Goal: Task Accomplishment & Management: Complete application form

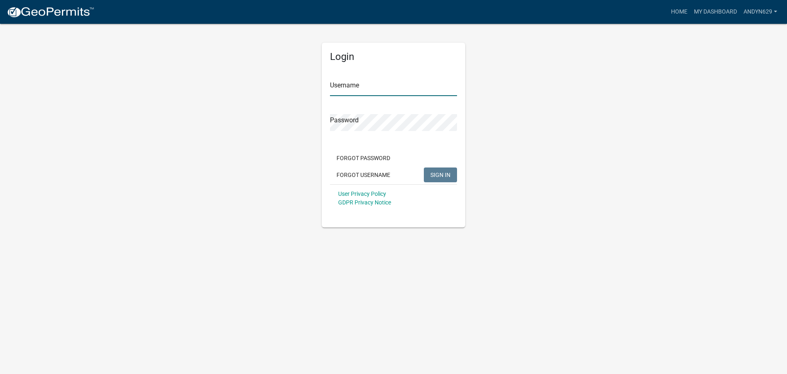
type input "AndyN629"
click at [437, 172] on span "SIGN IN" at bounding box center [441, 174] width 20 height 7
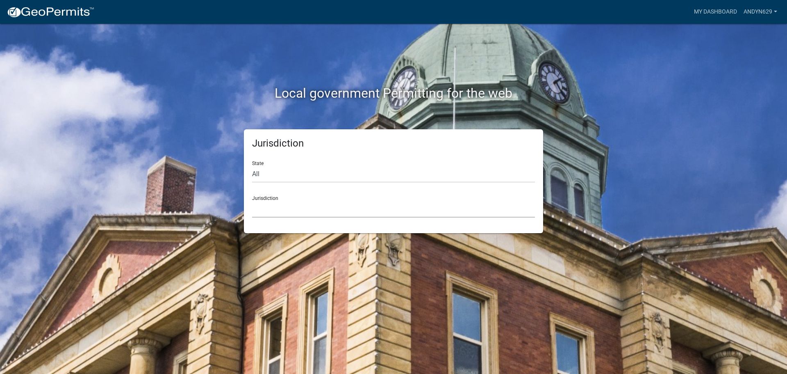
drag, startPoint x: 283, startPoint y: 213, endPoint x: 288, endPoint y: 202, distance: 11.7
click at [283, 213] on select "[GEOGRAPHIC_DATA], [US_STATE] [GEOGRAPHIC_DATA], [US_STATE][PERSON_NAME][GEOGRA…" at bounding box center [393, 209] width 283 height 17
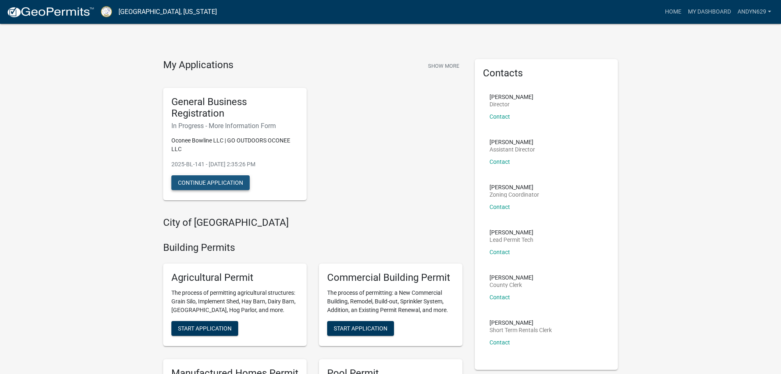
click at [236, 179] on button "Continue Application" at bounding box center [210, 182] width 78 height 15
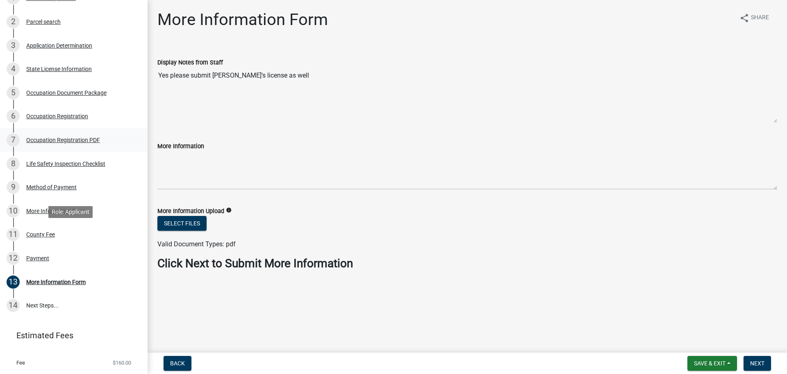
scroll to position [184, 0]
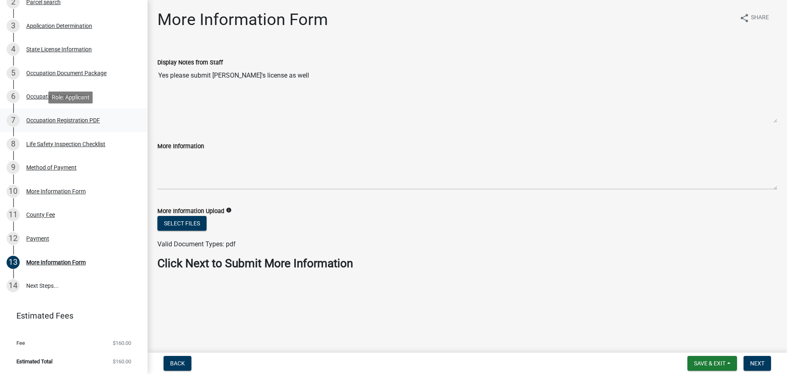
click at [43, 126] on div "7 Occupation Registration PDF" at bounding box center [71, 120] width 128 height 13
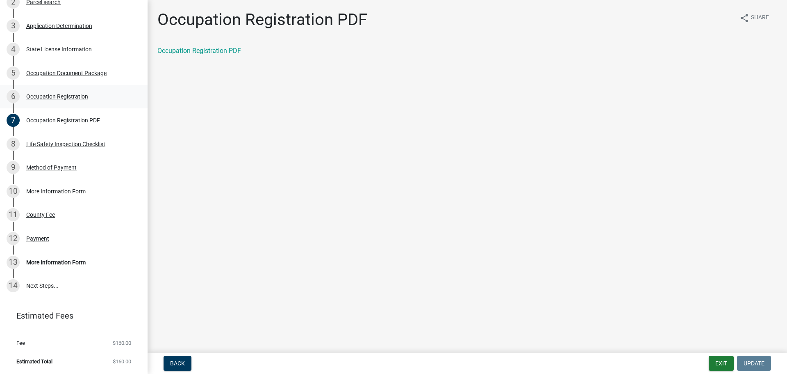
click at [55, 97] on div "Occupation Registration" at bounding box center [57, 97] width 62 height 6
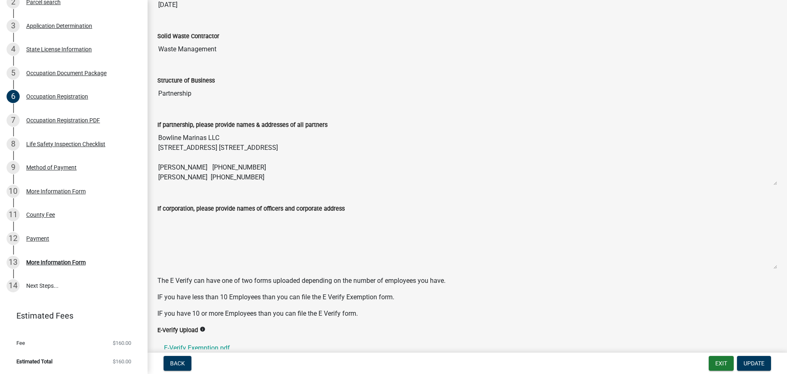
scroll to position [274, 0]
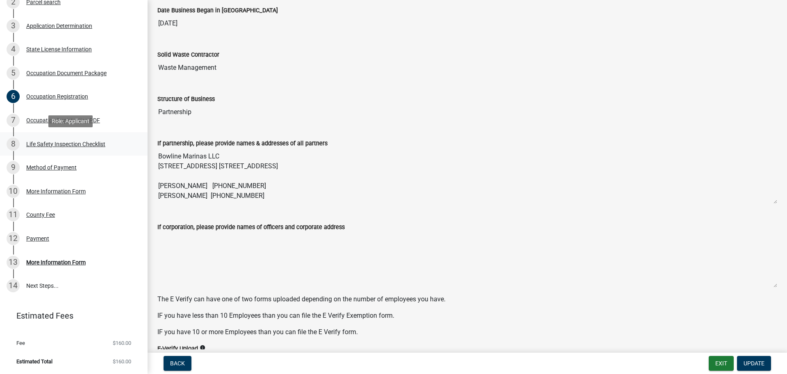
click at [46, 144] on div "Life Safety Inspection Checklist" at bounding box center [65, 144] width 79 height 6
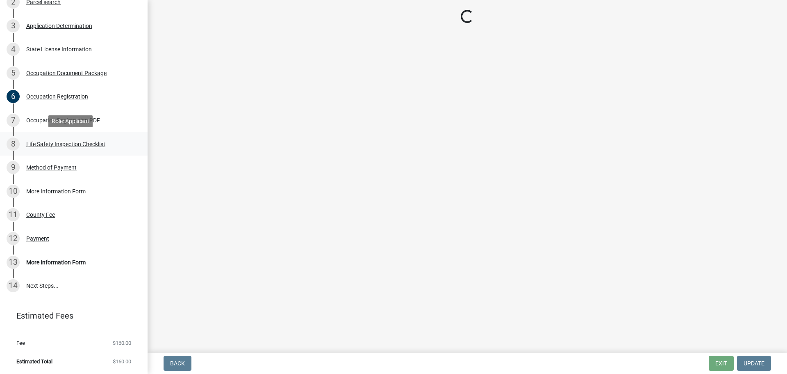
scroll to position [0, 0]
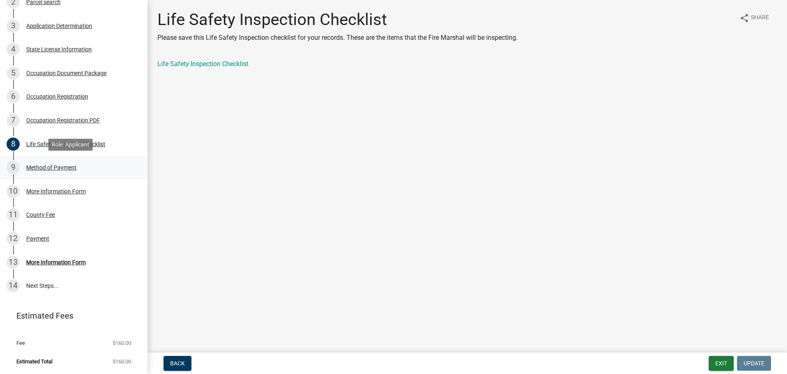
click at [59, 168] on div "Method of Payment" at bounding box center [51, 167] width 50 height 6
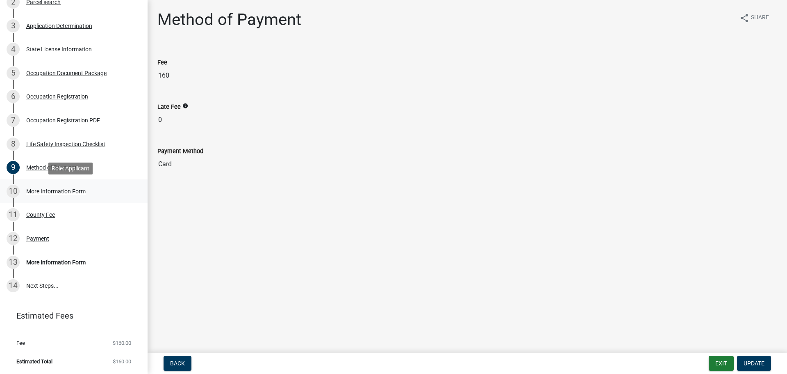
click at [62, 191] on div "More Information Form" at bounding box center [55, 191] width 59 height 6
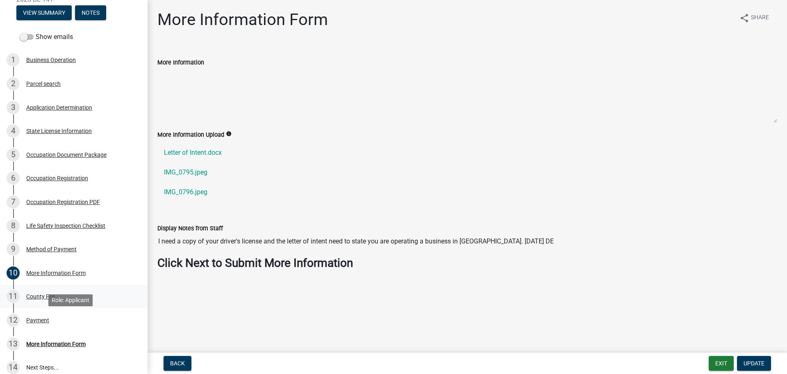
scroll to position [74, 0]
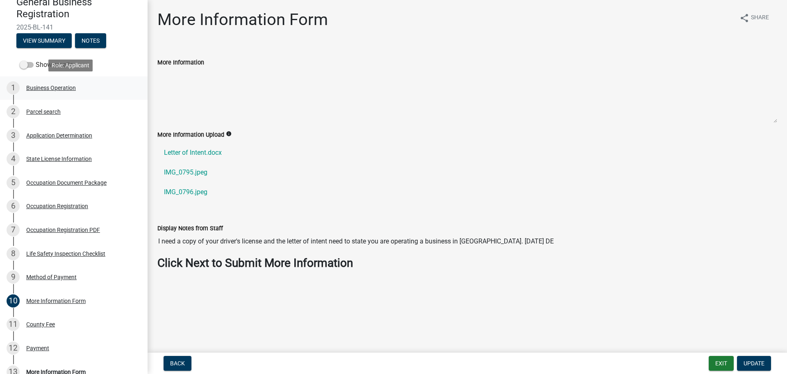
click at [59, 87] on div "Business Operation" at bounding box center [51, 88] width 50 height 6
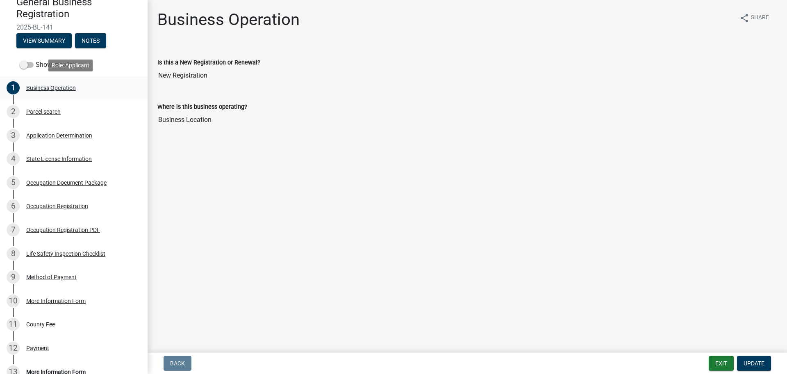
click at [57, 85] on div "Business Operation" at bounding box center [51, 88] width 50 height 6
click at [44, 110] on div "Parcel search" at bounding box center [43, 112] width 34 height 6
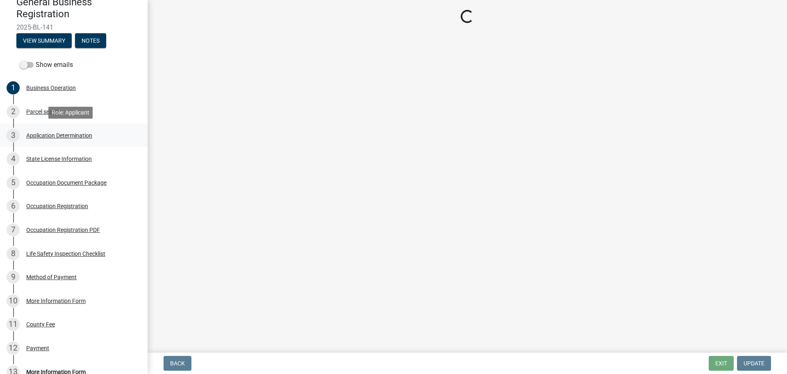
click at [57, 134] on div "Application Determination" at bounding box center [59, 135] width 66 height 6
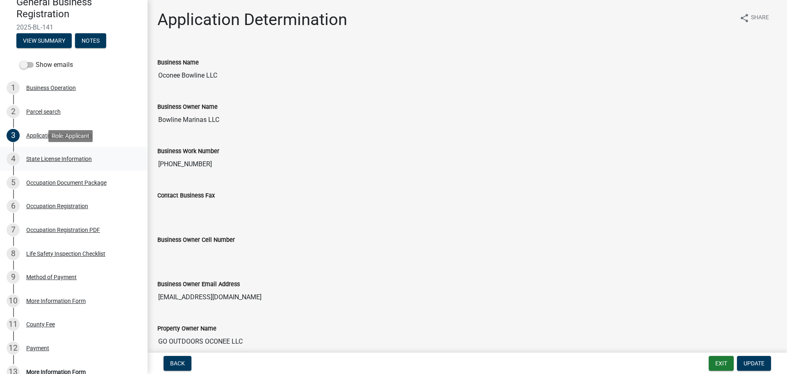
click at [59, 159] on div "State License Information" at bounding box center [59, 159] width 66 height 6
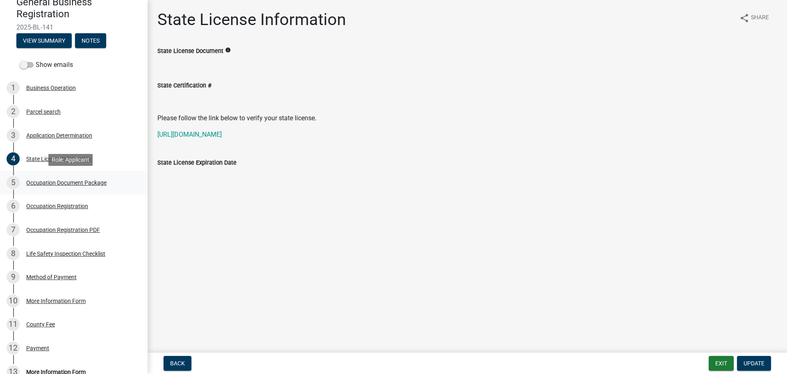
click at [71, 180] on div "Occupation Document Package" at bounding box center [66, 183] width 80 height 6
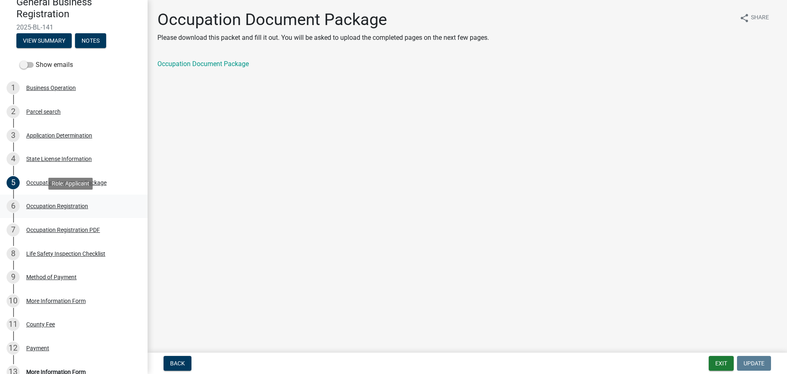
click at [73, 203] on div "Occupation Registration" at bounding box center [57, 206] width 62 height 6
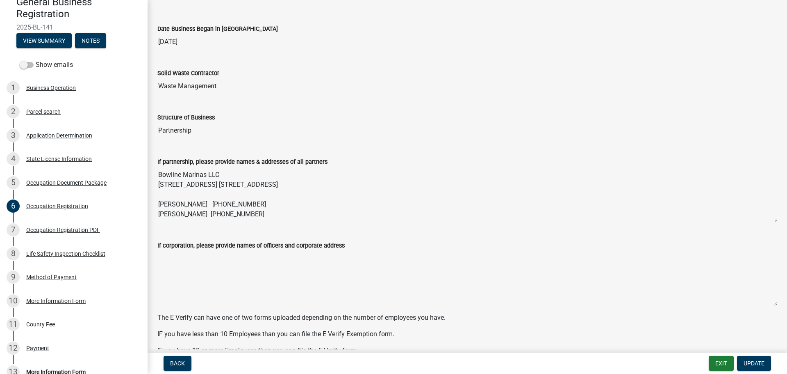
scroll to position [274, 0]
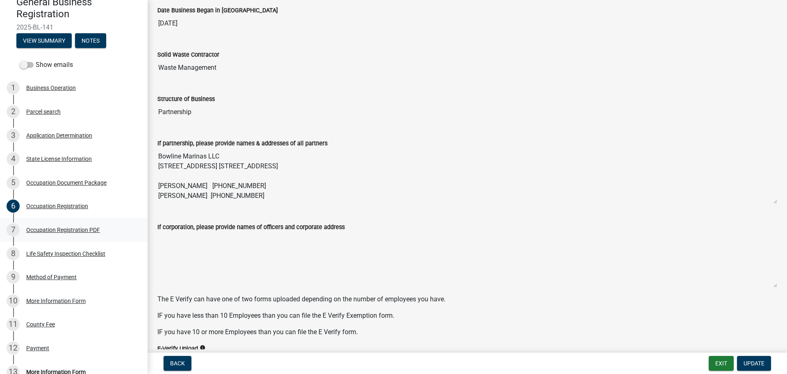
click at [77, 228] on div "Occupation Registration PDF" at bounding box center [63, 230] width 74 height 6
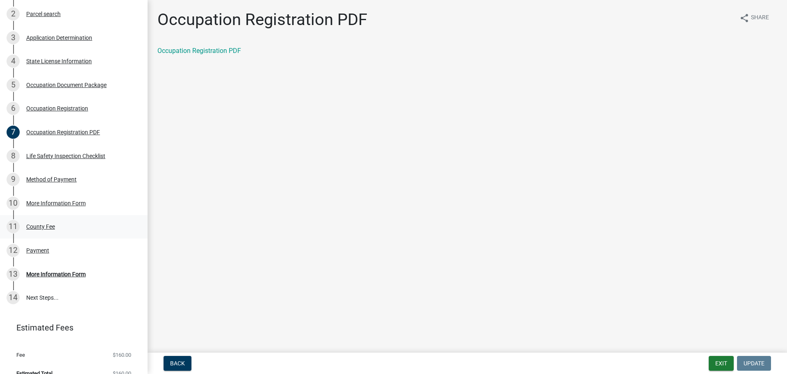
scroll to position [184, 0]
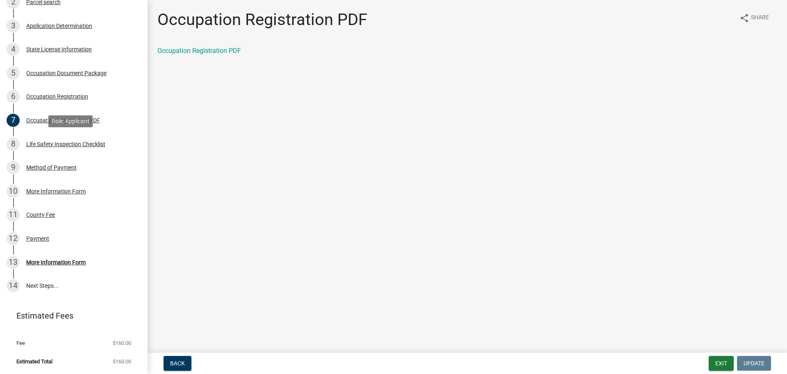
click at [68, 148] on div "8 Life Safety Inspection Checklist" at bounding box center [71, 143] width 128 height 13
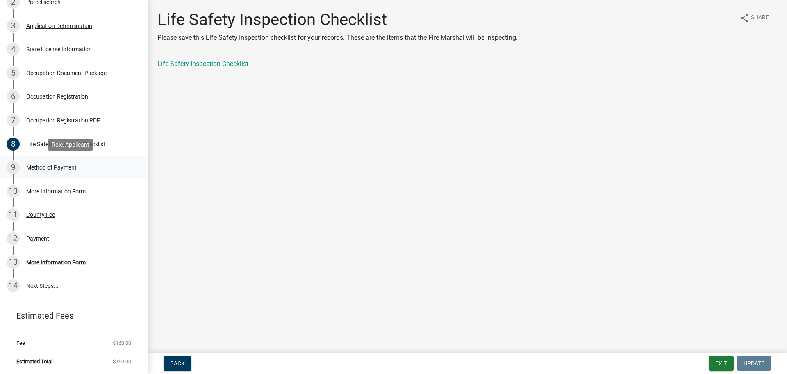
click at [65, 163] on div "9 Method of Payment" at bounding box center [71, 167] width 128 height 13
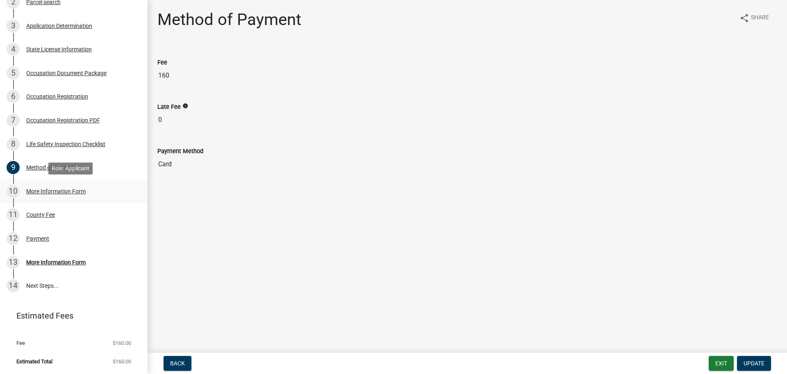
click at [62, 188] on div "More Information Form" at bounding box center [55, 191] width 59 height 6
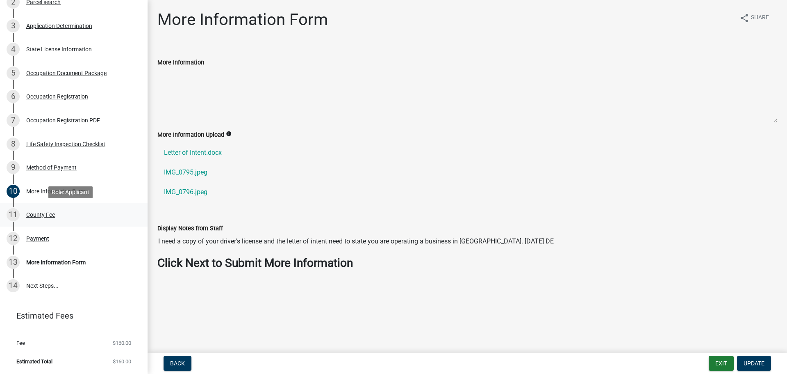
click at [52, 212] on div "County Fee" at bounding box center [40, 215] width 29 height 6
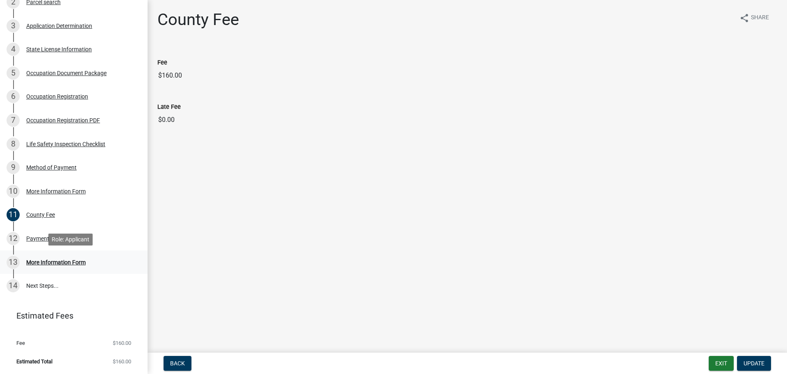
click at [45, 269] on link "13 More Information Form" at bounding box center [74, 262] width 148 height 24
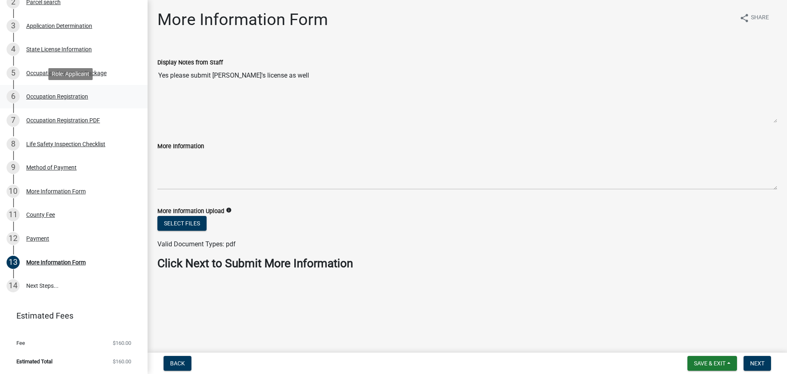
click at [48, 92] on div "6 Occupation Registration" at bounding box center [71, 96] width 128 height 13
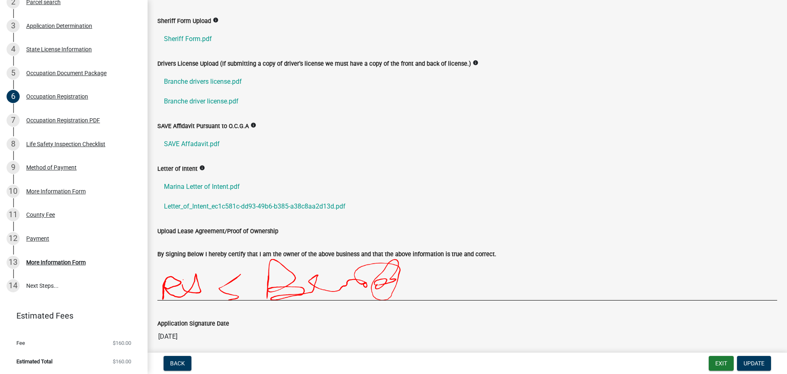
scroll to position [633, 0]
